Goal: Information Seeking & Learning: Learn about a topic

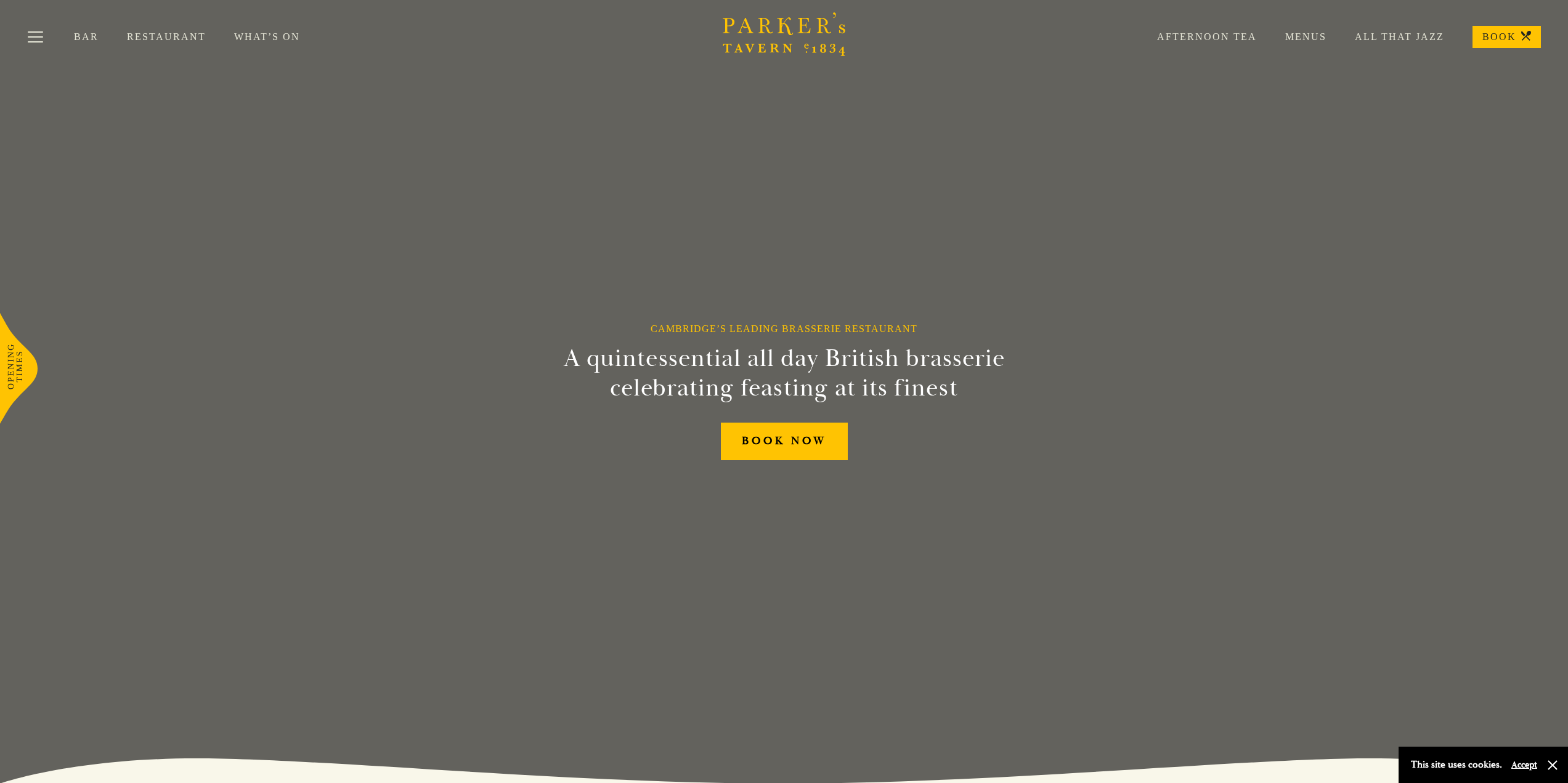
click at [1318, 24] on div "Bar Restaurant What’s On Afternoon Tea Menus All That Jazz BOOK" at bounding box center [784, 37] width 1568 height 74
click at [1311, 33] on link "Menus" at bounding box center [1291, 37] width 70 height 12
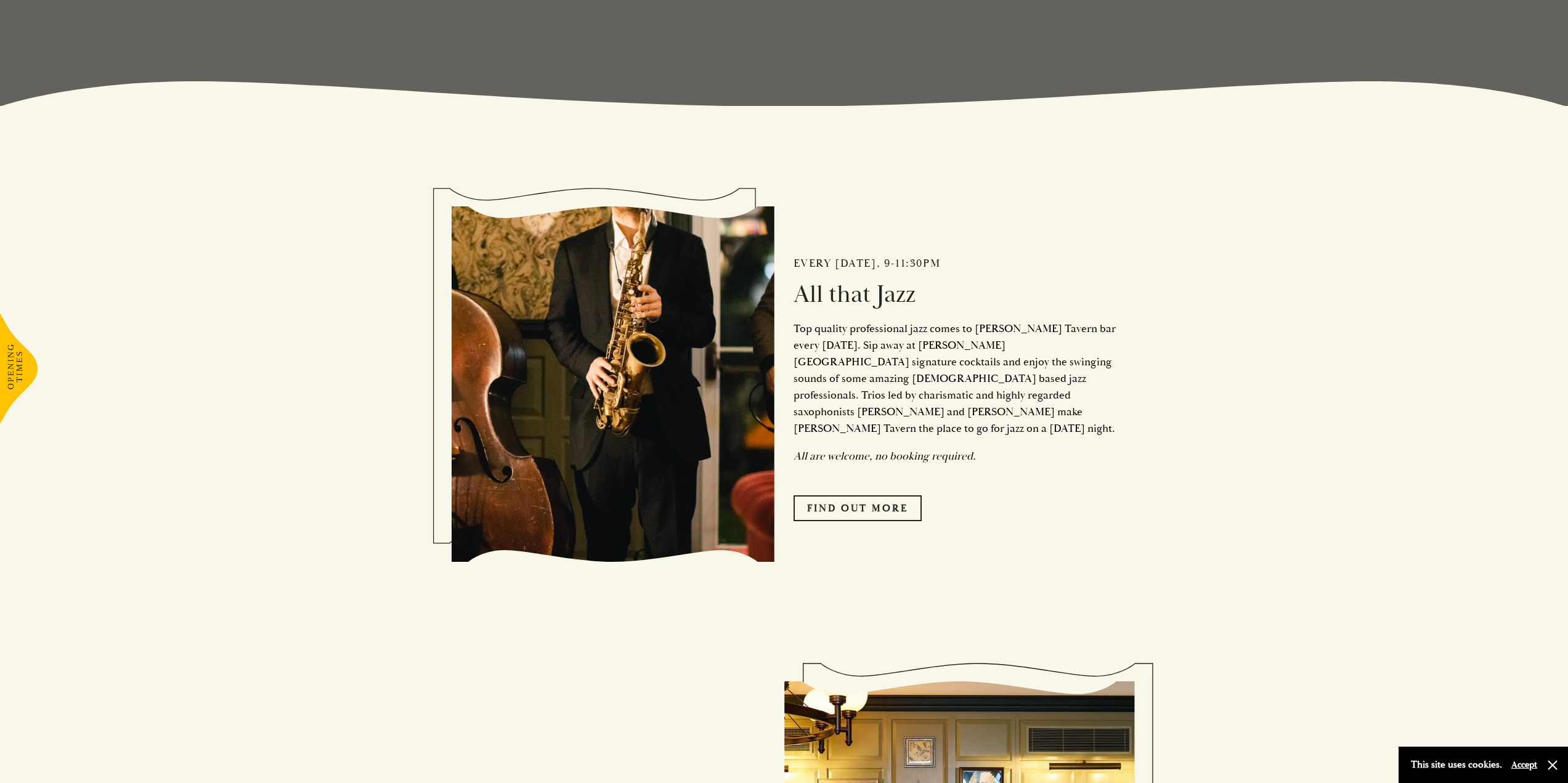
scroll to position [680, 0]
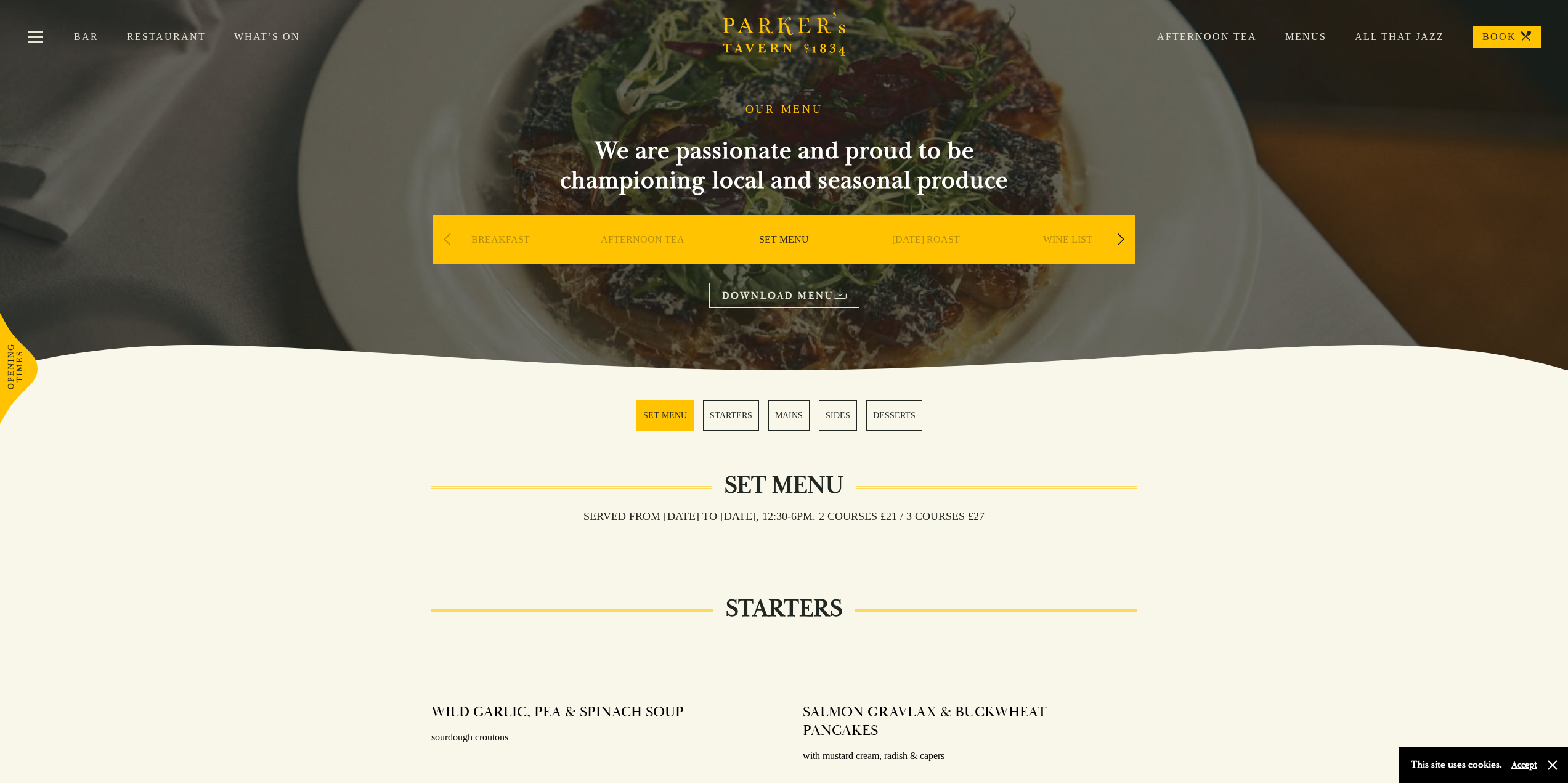
drag, startPoint x: 1206, startPoint y: 492, endPoint x: 1143, endPoint y: 139, distance: 358.6
click at [803, 305] on link "DOWNLOAD MENU" at bounding box center [784, 296] width 150 height 25
click at [1130, 242] on div "WINE LIST" at bounding box center [1068, 259] width 135 height 87
click at [1127, 242] on div "Next slide" at bounding box center [1121, 239] width 17 height 27
click at [1065, 238] on link "A LA CARTE" at bounding box center [1067, 258] width 57 height 49
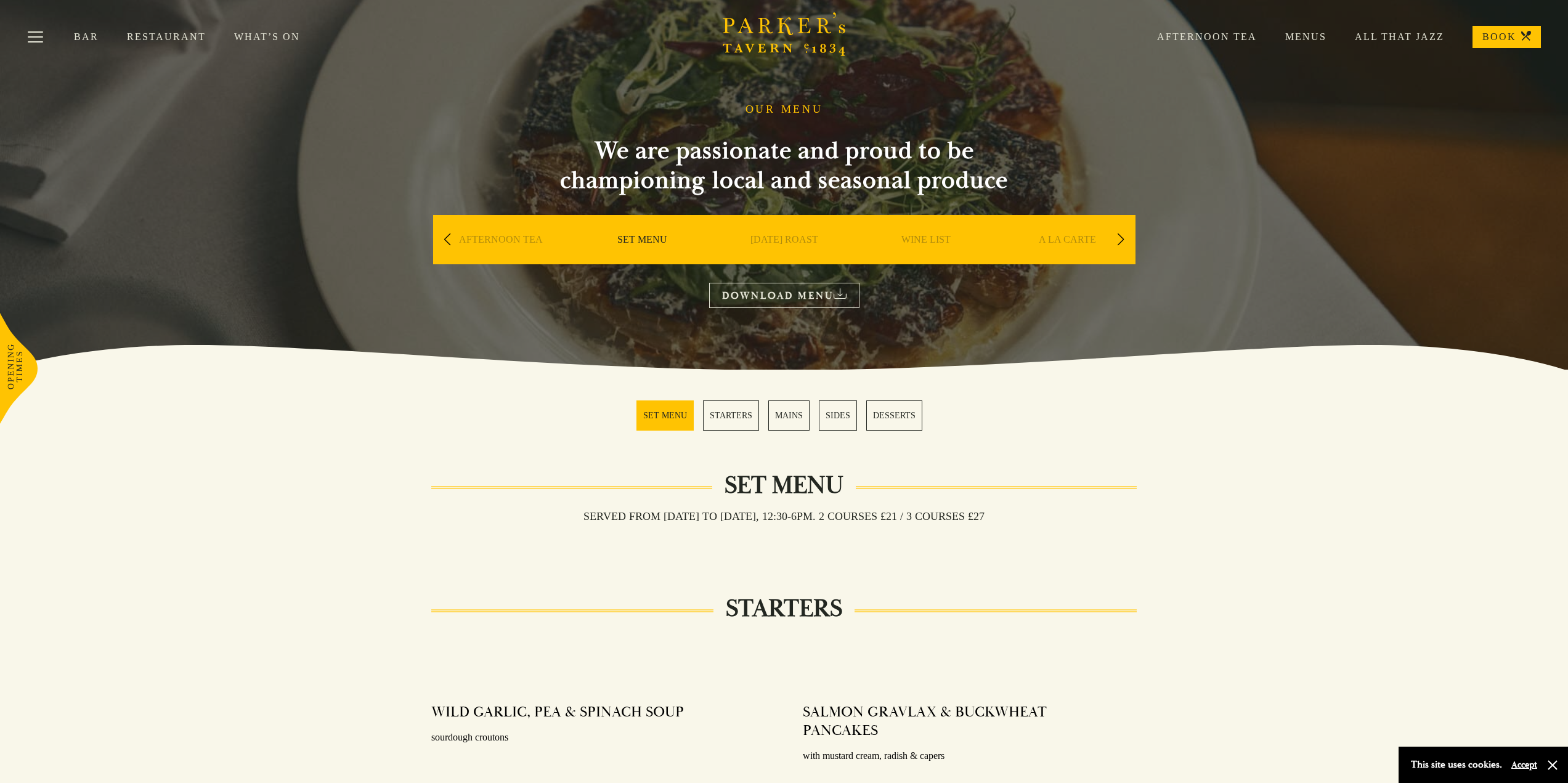
scroll to position [247, 0]
